Goal: Check status: Check status

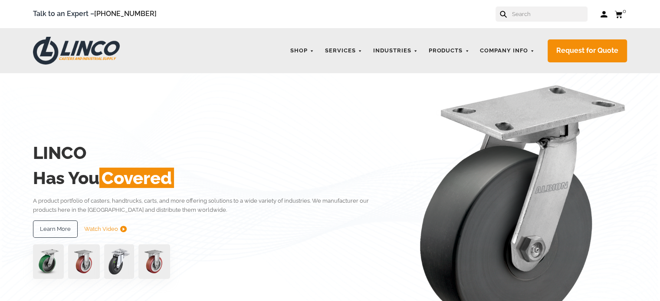
click at [603, 12] on link "Log in" at bounding box center [603, 14] width 7 height 9
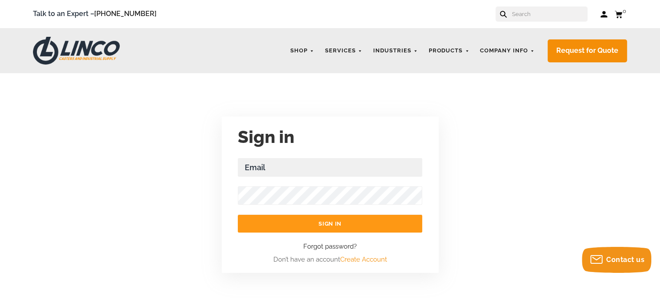
click at [326, 165] on input "Email Address Required" at bounding box center [330, 167] width 184 height 19
type input "lab@fritzwilsonortho.com"
click at [238, 215] on input "Sign in" at bounding box center [330, 224] width 184 height 18
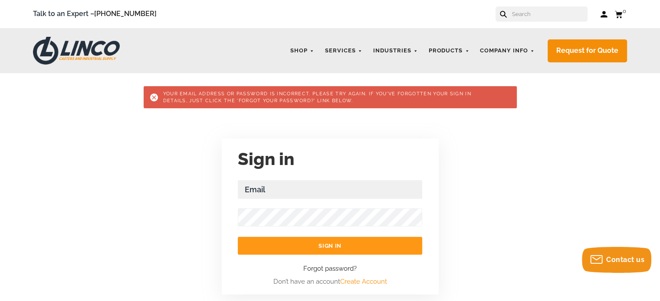
click at [352, 193] on input "Email Address Required" at bounding box center [330, 189] width 184 height 19
type input "[EMAIL_ADDRESS][DOMAIN_NAME]"
click at [238, 237] on input "Sign in" at bounding box center [330, 246] width 184 height 18
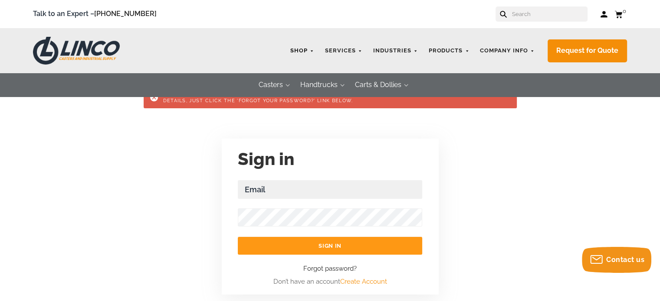
click at [311, 49] on link "Shop" at bounding box center [302, 51] width 33 height 17
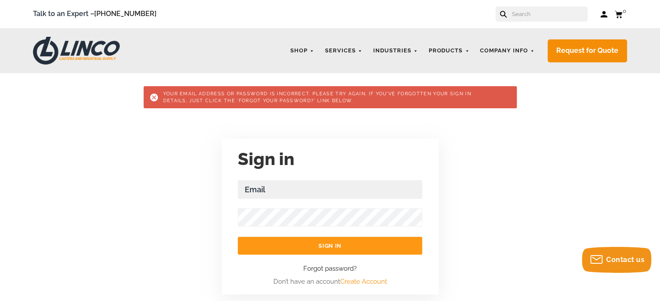
click at [530, 15] on input "text" at bounding box center [549, 14] width 76 height 15
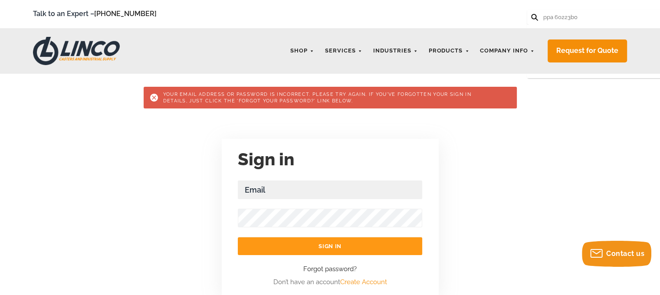
type input "ppa 60223bo"
click at [531, 14] on button at bounding box center [534, 17] width 6 height 6
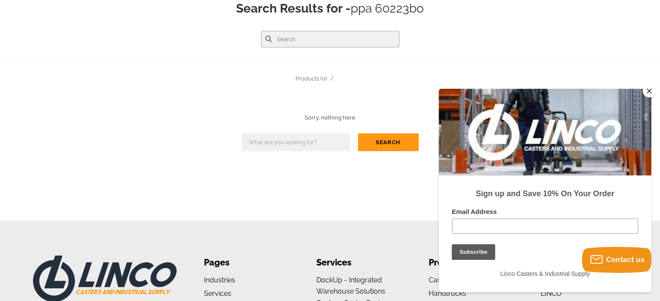
click at [303, 39] on input "text" at bounding box center [330, 39] width 139 height 17
type input "PPA 60223BC"
click at [265, 36] on button at bounding box center [268, 39] width 7 height 7
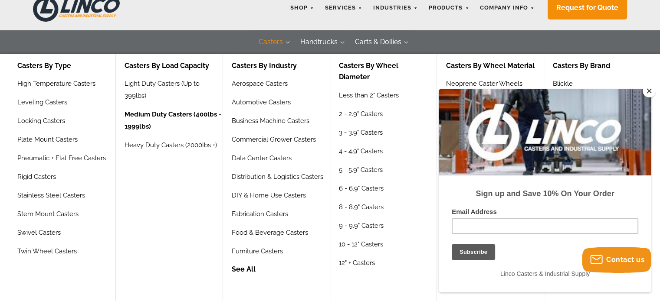
scroll to position [43, 0]
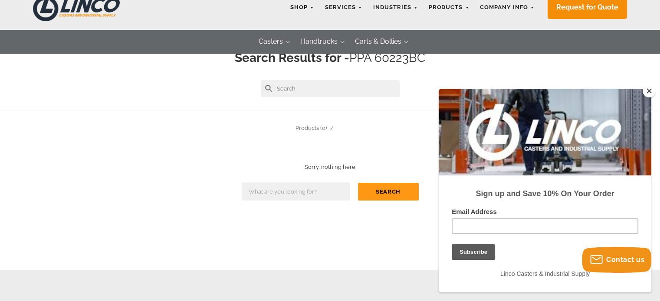
click at [312, 5] on link "Shop" at bounding box center [302, 7] width 33 height 17
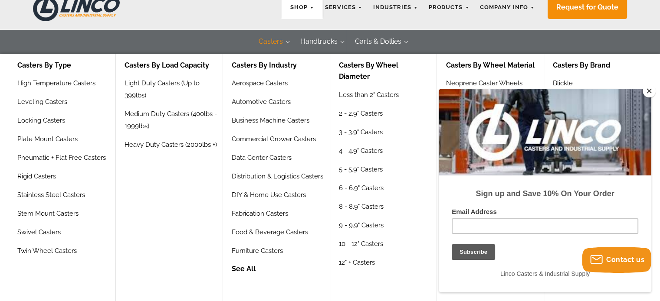
click at [272, 41] on button "Casters" at bounding box center [271, 42] width 42 height 24
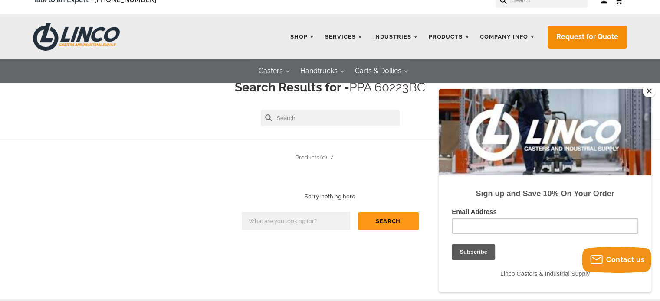
scroll to position [0, 0]
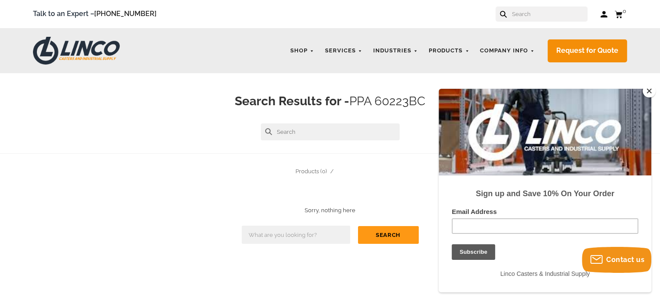
click at [604, 13] on link "Log in" at bounding box center [603, 14] width 7 height 9
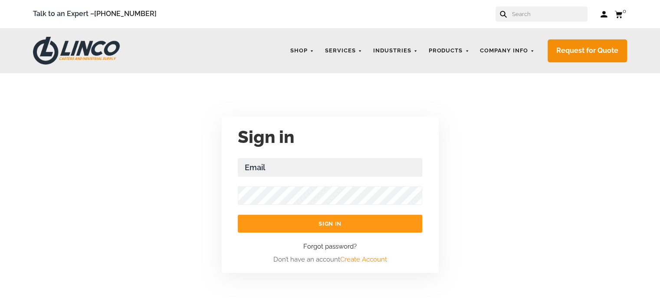
click at [358, 167] on input "Email Address Required" at bounding box center [330, 167] width 184 height 19
type input "[EMAIL_ADDRESS][DOMAIN_NAME]"
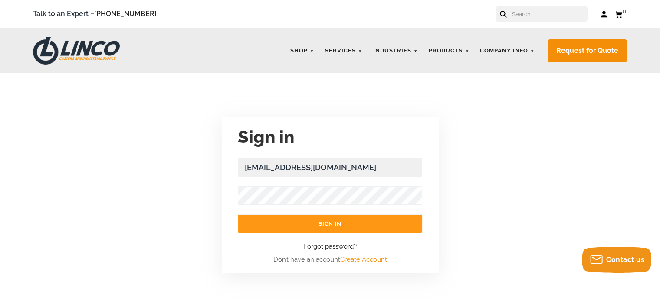
click at [238, 215] on input "Sign in" at bounding box center [330, 224] width 184 height 18
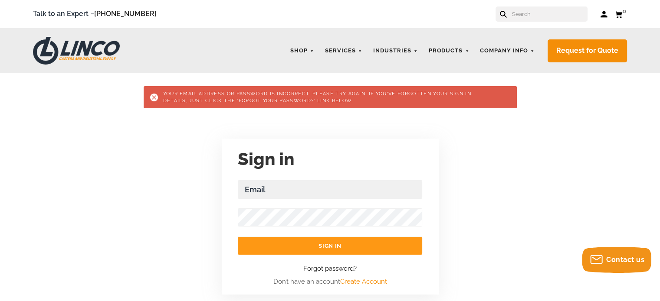
click at [371, 285] on link "Create Account" at bounding box center [363, 282] width 47 height 8
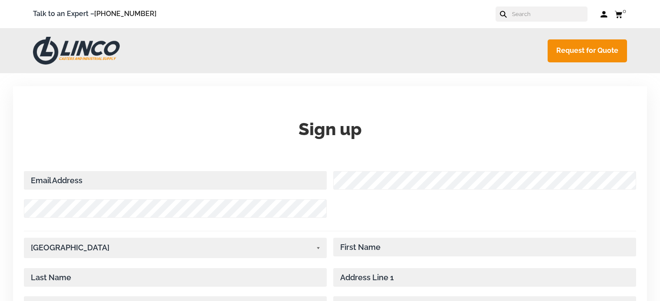
select select "[US_STATE]"
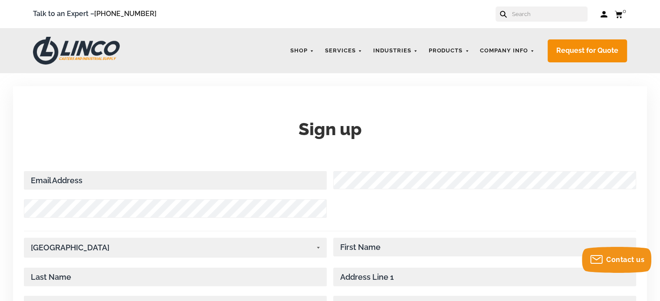
click at [111, 178] on input "Email Address Required" at bounding box center [175, 180] width 303 height 19
type input "[EMAIL_ADDRESS][DOMAIN_NAME]"
type input "[PERSON_NAME]"
type input "[STREET_ADDRESS]"
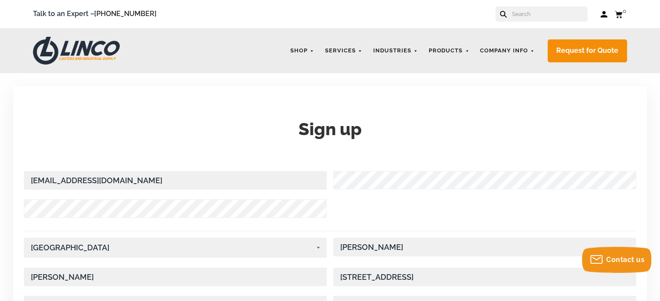
type input "[PERSON_NAME][GEOGRAPHIC_DATA]"
select select "[US_STATE]"
type input "27540"
type input "9192854481"
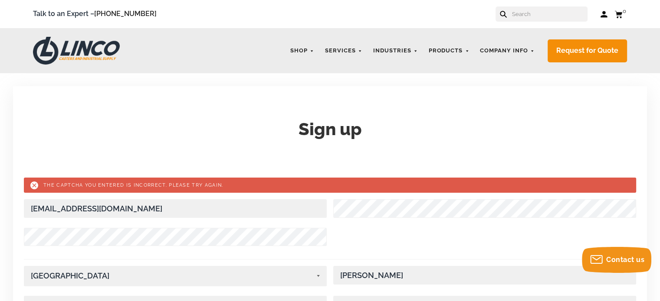
click at [259, 232] on div "Email Address Required lab@fritzwilsonortho.com" at bounding box center [330, 230] width 612 height 60
click at [0, 232] on div "Sign up The captcha you entered is incorrect. Please try again. Email Address R…" at bounding box center [330, 298] width 660 height 451
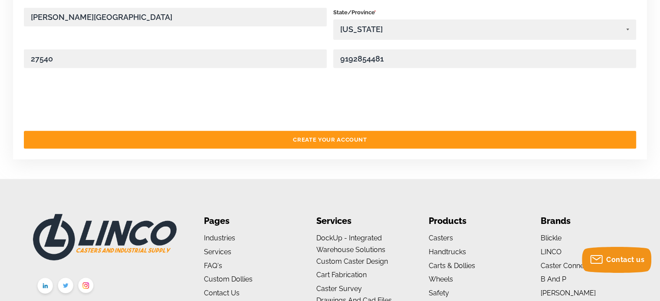
scroll to position [347, 0]
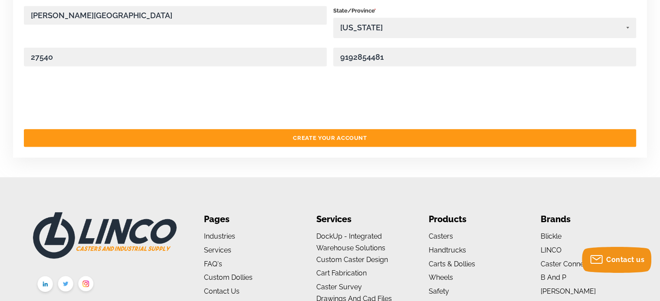
click at [393, 131] on input "Create your Account" at bounding box center [330, 138] width 612 height 18
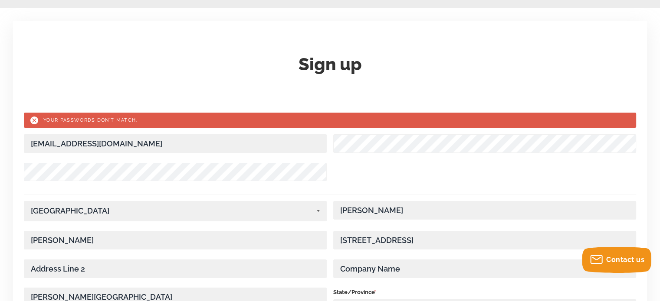
scroll to position [217, 0]
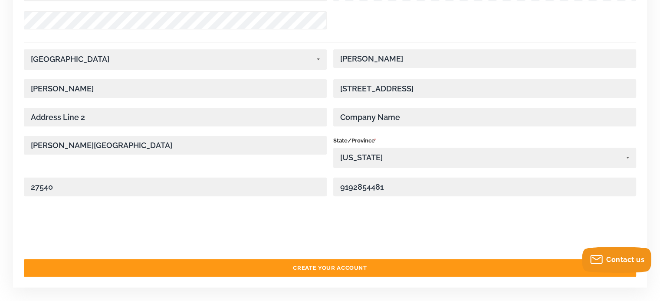
click at [301, 267] on input "Create your Account" at bounding box center [330, 268] width 612 height 18
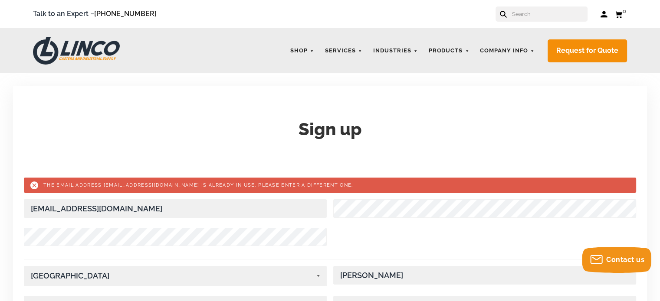
click at [475, 162] on h1 "Sign up" at bounding box center [330, 132] width 612 height 71
click at [607, 13] on link "Log in" at bounding box center [603, 14] width 7 height 9
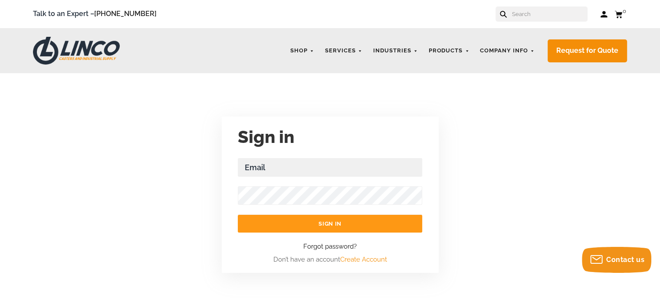
click at [343, 246] on link "Forgot password?" at bounding box center [329, 247] width 53 height 11
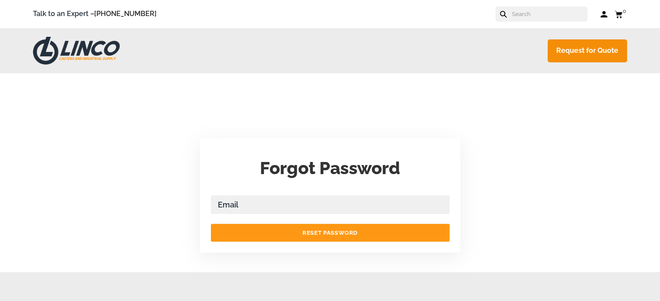
click at [321, 204] on input "Email Address Required" at bounding box center [330, 205] width 239 height 19
type input "lab@fritzwilsonortho.com"
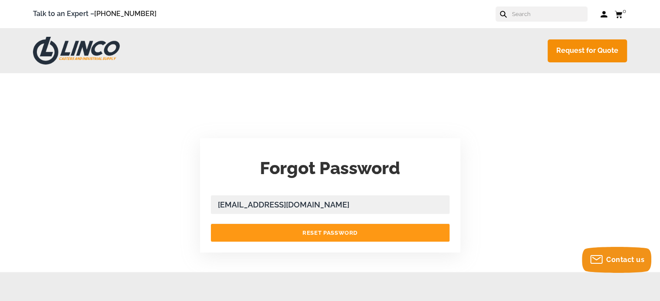
click at [324, 230] on input "Reset Password" at bounding box center [330, 233] width 239 height 18
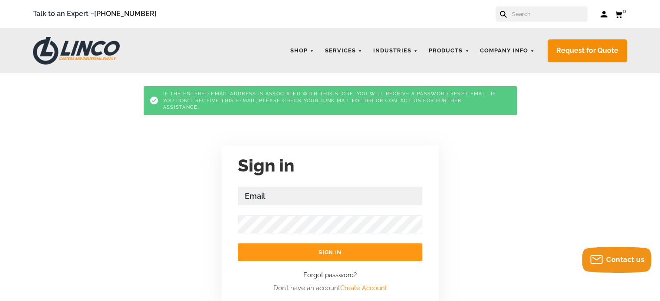
click at [281, 197] on input "Email Address Required" at bounding box center [330, 196] width 184 height 19
type input "[EMAIL_ADDRESS][DOMAIN_NAME]"
click at [335, 255] on input "Sign in" at bounding box center [330, 253] width 184 height 18
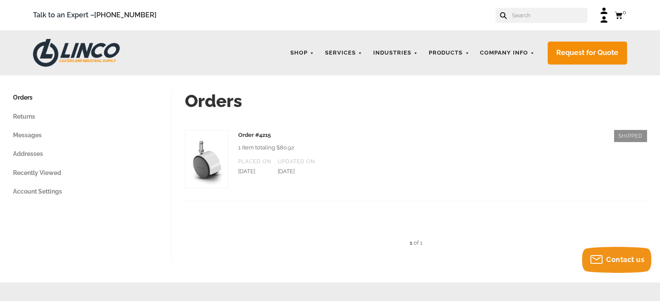
click at [264, 137] on link at bounding box center [416, 164] width 462 height 75
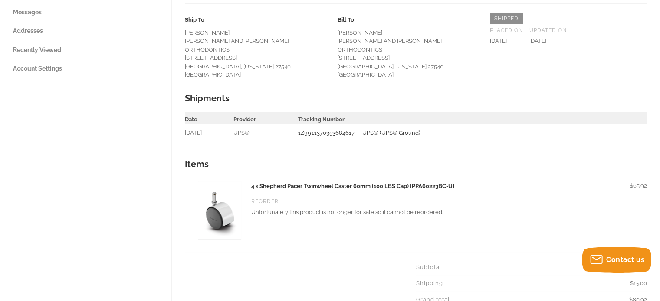
scroll to position [130, 0]
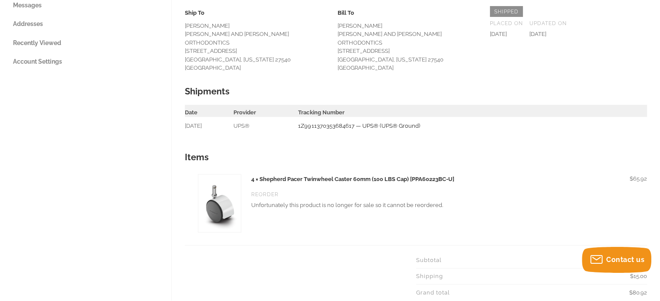
click at [210, 204] on img at bounding box center [219, 203] width 43 height 59
drag, startPoint x: 259, startPoint y: 169, endPoint x: 388, endPoint y: 179, distance: 129.6
click at [387, 179] on div "4 × Shepherd Pacer Twinwheel Caster 60mm (100 LBS Cap) [PPA60223BC-U] Reorder U…" at bounding box center [439, 205] width 382 height 68
click at [547, 176] on h1 "4 × Shepherd Pacer Twinwheel Caster 60mm (100 LBS Cap) [PPA60223BC-U]" at bounding box center [440, 180] width 378 height 8
drag, startPoint x: 260, startPoint y: 167, endPoint x: 454, endPoint y: 170, distance: 193.9
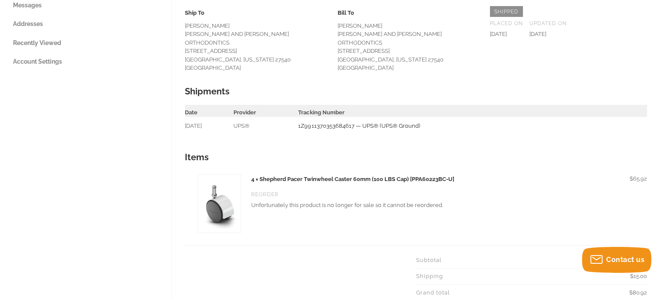
click at [454, 176] on h1 "4 × Shepherd Pacer Twinwheel Caster 60mm (100 LBS Cap) [PPA60223BC-U]" at bounding box center [440, 180] width 378 height 8
copy h1 "Shepherd Pacer Twinwheel Caster 60mm (100 LBS Cap) [PPA60223BC-U"
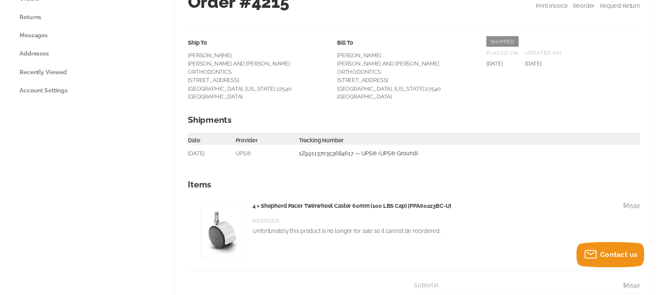
scroll to position [0, 0]
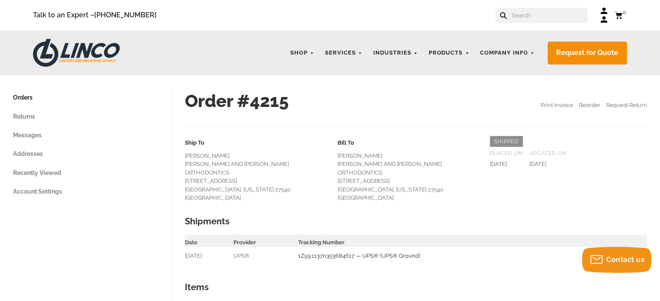
click at [543, 10] on input "text" at bounding box center [549, 15] width 76 height 15
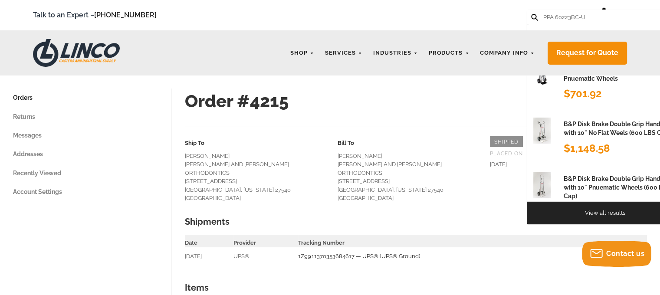
type input "PPA 60223BC-U"
click at [531, 14] on button at bounding box center [534, 17] width 6 height 6
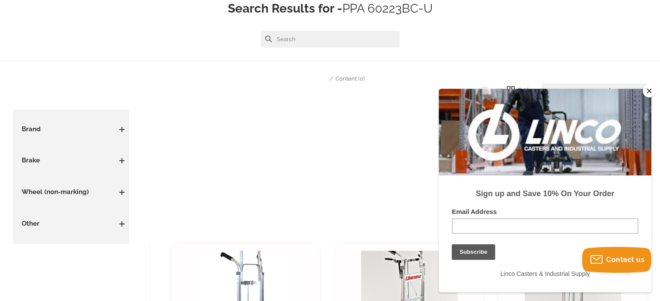
click at [644, 89] on button "Close" at bounding box center [648, 91] width 13 height 13
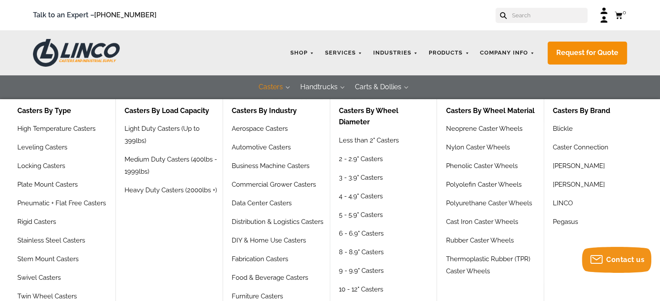
click at [262, 91] on button "Casters" at bounding box center [271, 87] width 42 height 24
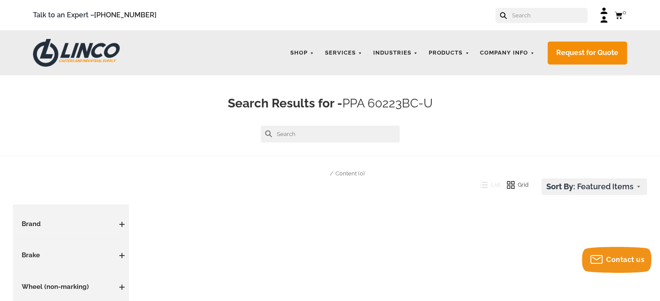
click at [600, 21] on link "Log out" at bounding box center [603, 19] width 7 height 9
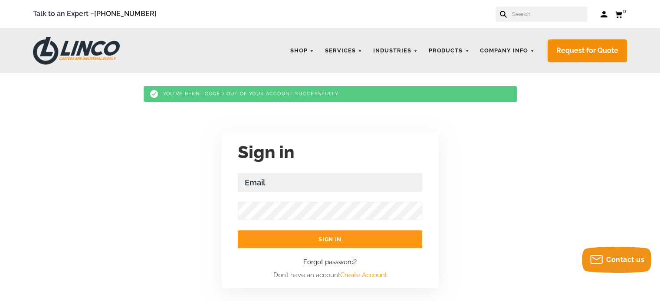
type input "[EMAIL_ADDRESS][DOMAIN_NAME]"
click at [347, 239] on input "Sign in" at bounding box center [330, 240] width 184 height 18
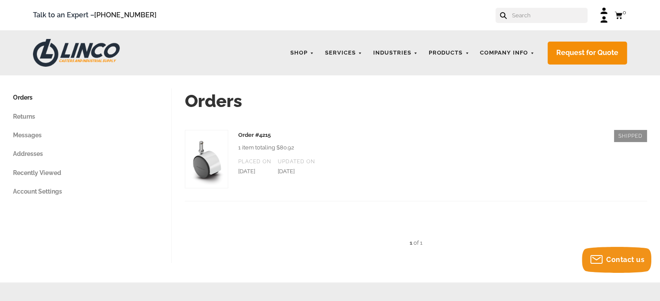
click at [260, 155] on link at bounding box center [416, 164] width 462 height 75
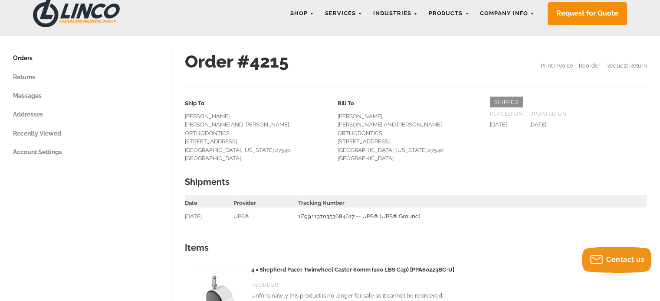
scroll to position [87, 0]
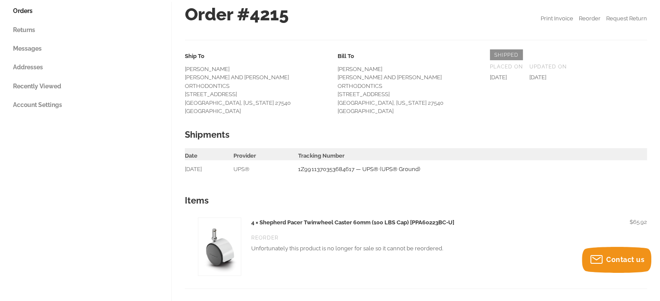
click at [216, 244] on img at bounding box center [219, 247] width 43 height 59
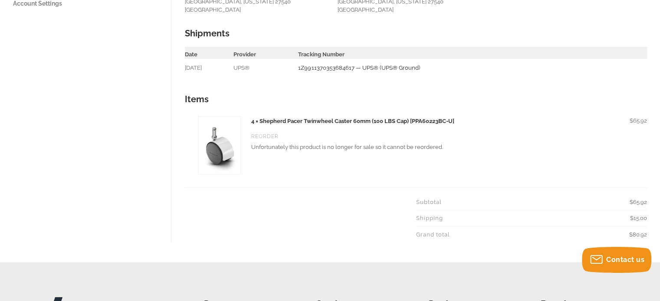
scroll to position [174, 0]
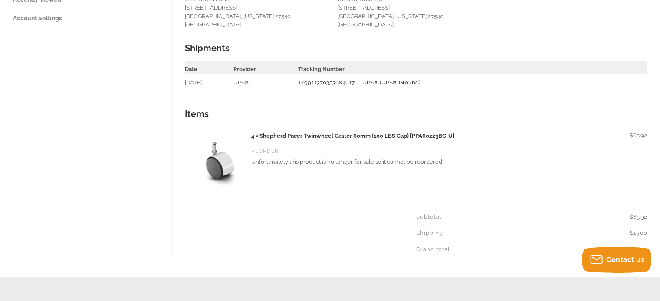
click at [212, 140] on img at bounding box center [219, 160] width 43 height 59
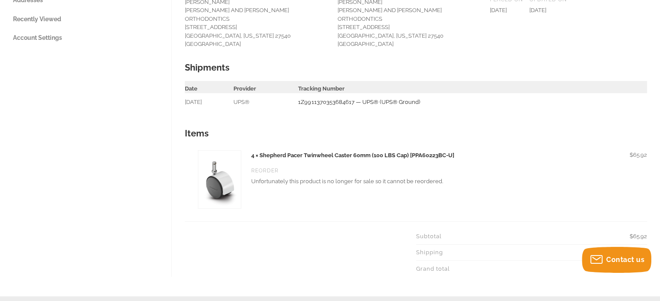
scroll to position [217, 0]
